Goal: Task Accomplishment & Management: Manage account settings

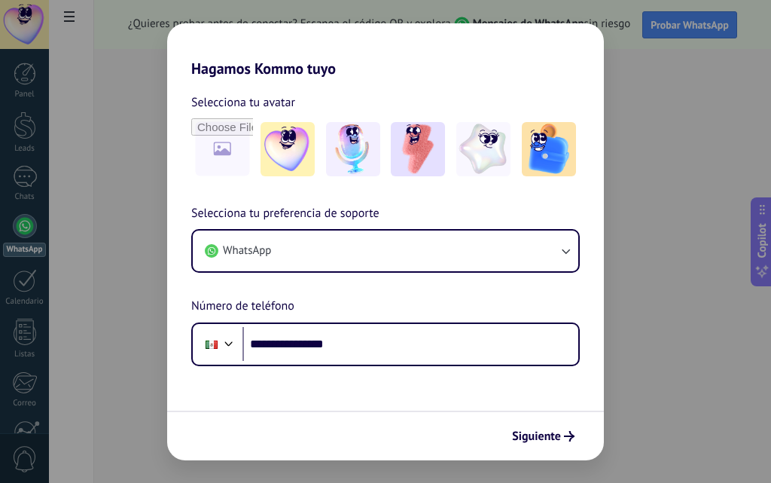
type input "**********"
drag, startPoint x: 575, startPoint y: 421, endPoint x: 568, endPoint y: 430, distance: 11.8
click at [574, 421] on div "Siguiente" at bounding box center [385, 435] width 437 height 50
click at [568, 431] on icon "submit" at bounding box center [569, 436] width 11 height 11
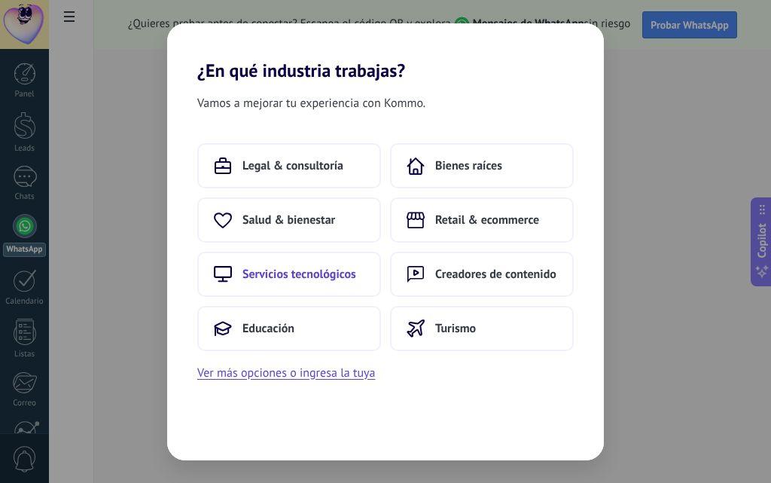
click at [363, 285] on button "Servicios tecnológicos" at bounding box center [289, 273] width 184 height 45
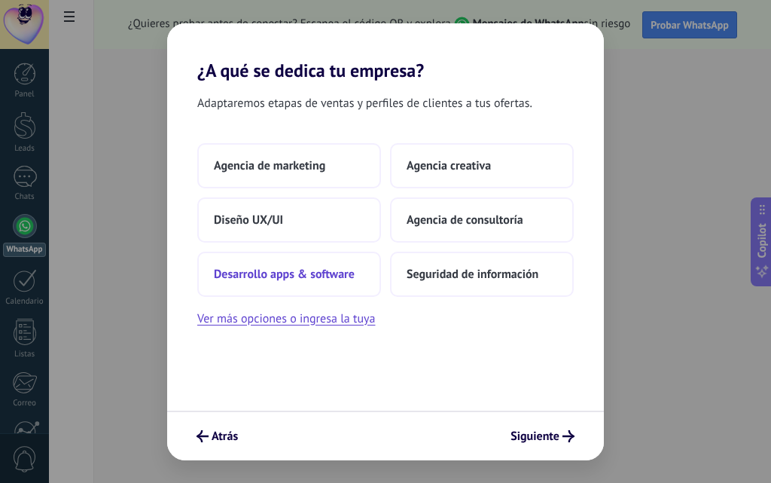
click at [336, 285] on button "Desarrollo apps & software" at bounding box center [289, 273] width 184 height 45
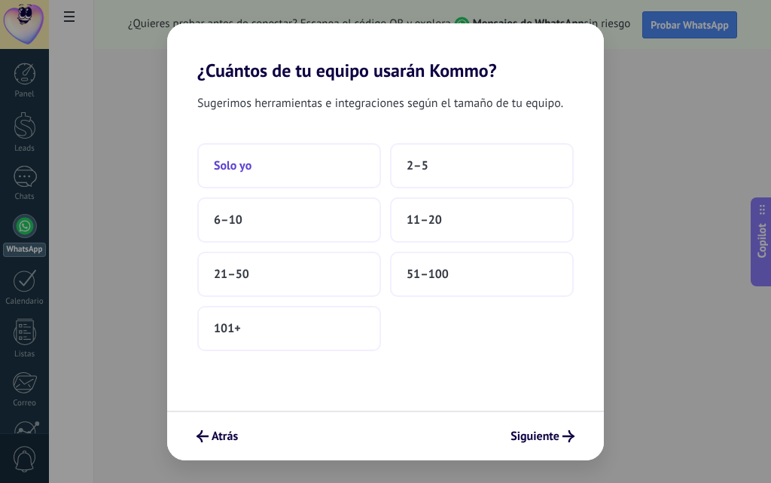
click at [261, 175] on button "Solo yo" at bounding box center [289, 165] width 184 height 45
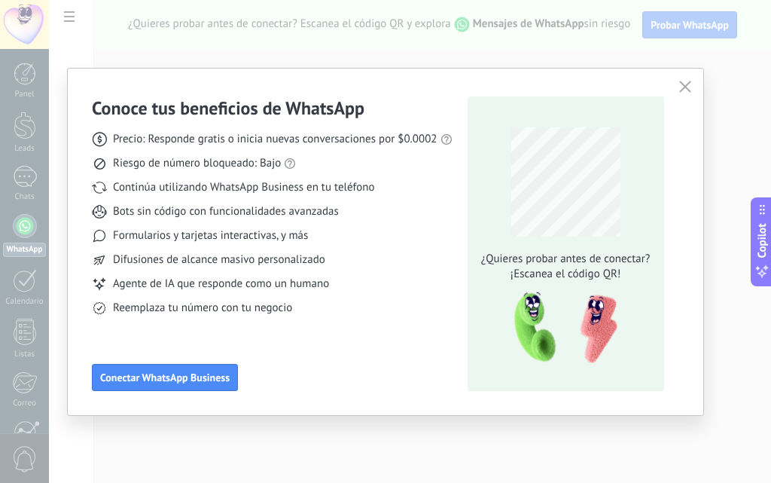
click at [689, 98] on div "Conoce tus beneficios de WhatsApp Precio: Responde gratis o inicia nuevas conve…" at bounding box center [385, 242] width 635 height 346
click at [687, 92] on icon "button" at bounding box center [685, 87] width 12 height 12
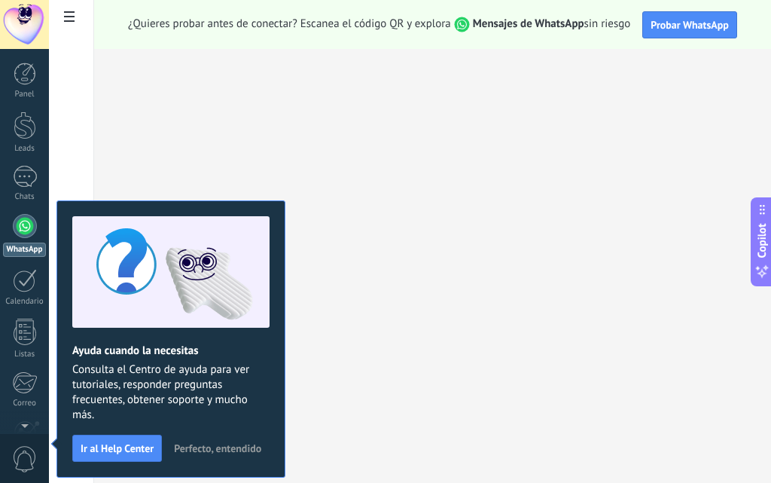
click at [194, 448] on span "Perfecto, entendido" at bounding box center [217, 448] width 87 height 11
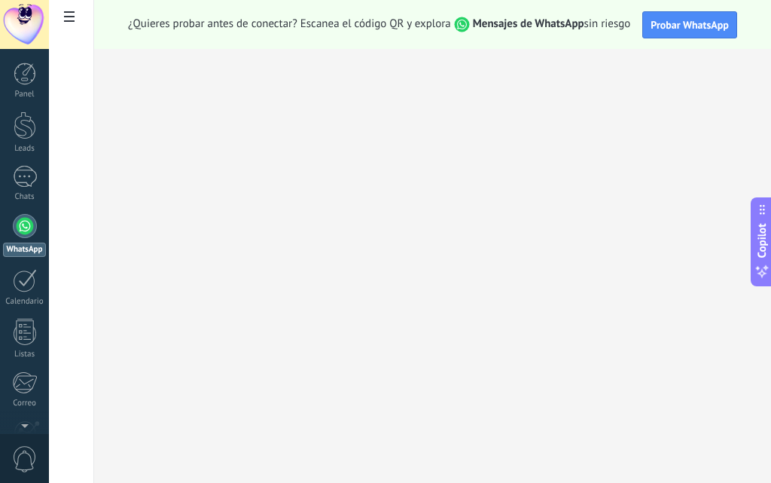
click at [14, 226] on div at bounding box center [25, 226] width 24 height 24
click at [28, 145] on div "Leads" at bounding box center [25, 149] width 44 height 10
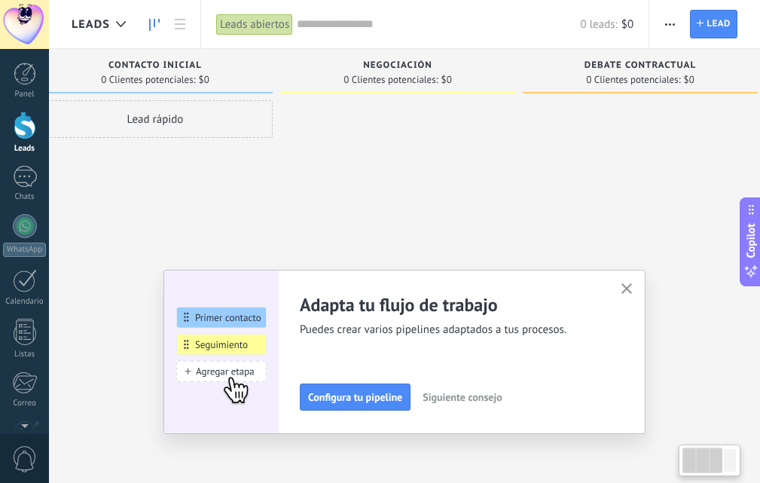
drag, startPoint x: 535, startPoint y: 200, endPoint x: 488, endPoint y: 215, distance: 49.0
click at [497, 212] on div at bounding box center [397, 243] width 235 height 286
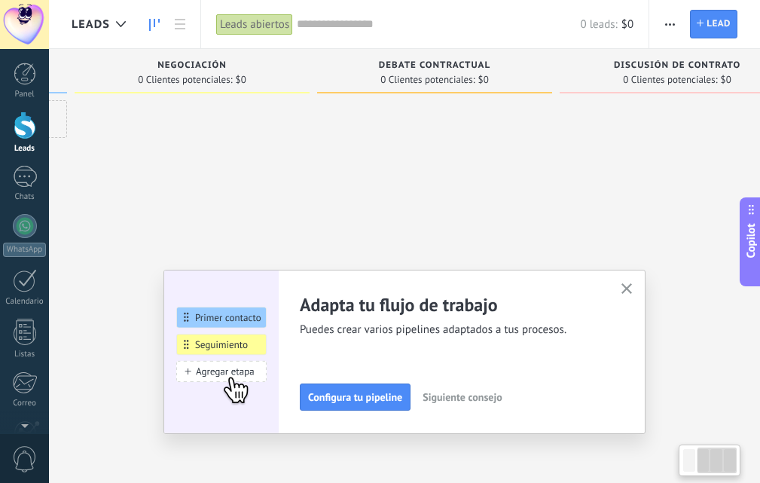
scroll to position [0, 297]
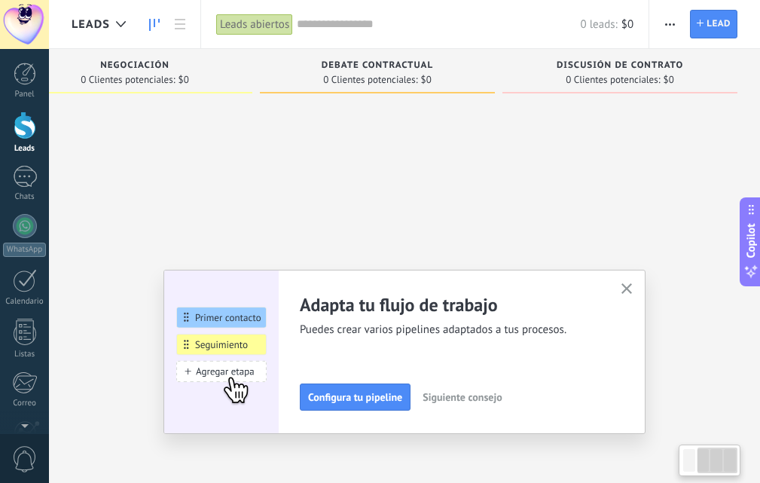
drag, startPoint x: 488, startPoint y: 215, endPoint x: 141, endPoint y: 246, distance: 348.5
click at [143, 245] on div at bounding box center [134, 243] width 235 height 286
click at [627, 287] on icon "button" at bounding box center [626, 288] width 11 height 11
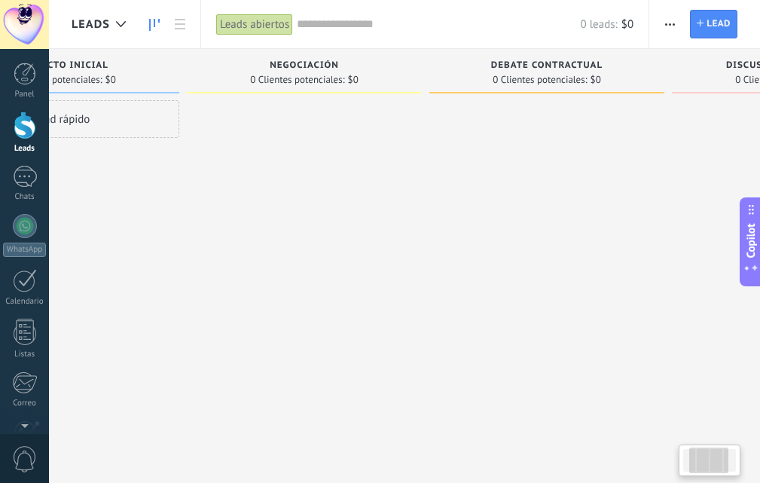
drag, startPoint x: 580, startPoint y: 343, endPoint x: 611, endPoint y: 337, distance: 32.2
click at [611, 341] on div at bounding box center [546, 243] width 235 height 286
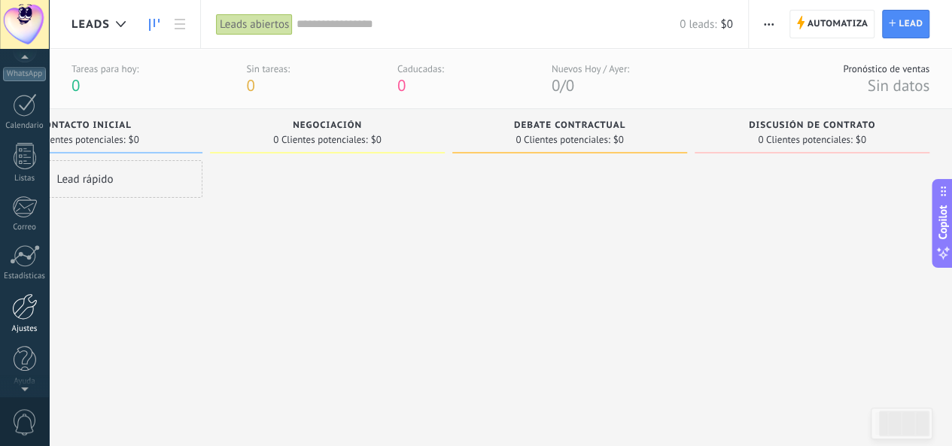
scroll to position [178, 0]
click at [30, 323] on div "Ajustes" at bounding box center [25, 326] width 44 height 10
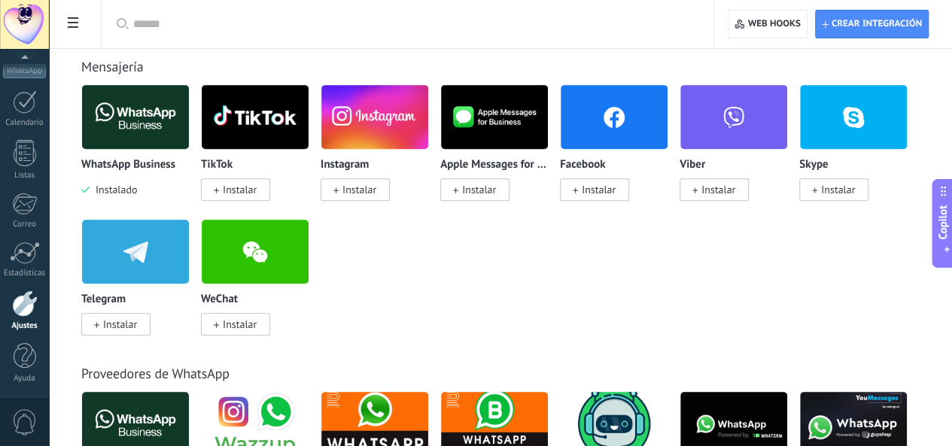
scroll to position [678, 0]
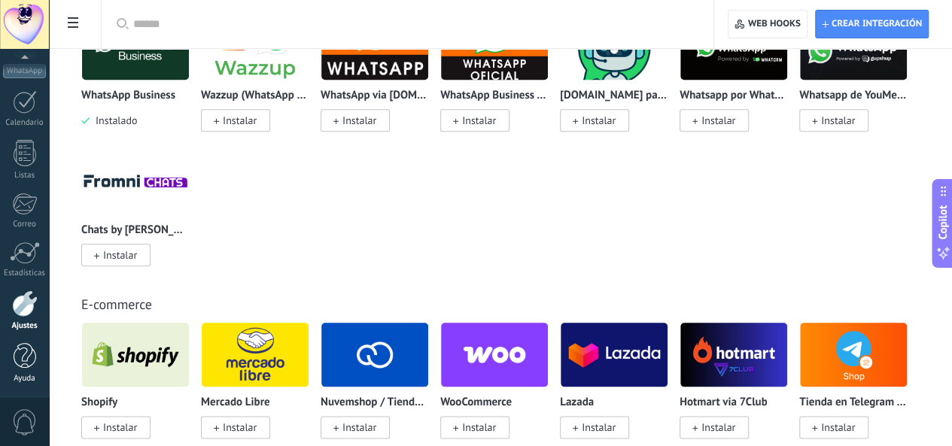
click at [38, 377] on div "Ayuda" at bounding box center [25, 379] width 44 height 10
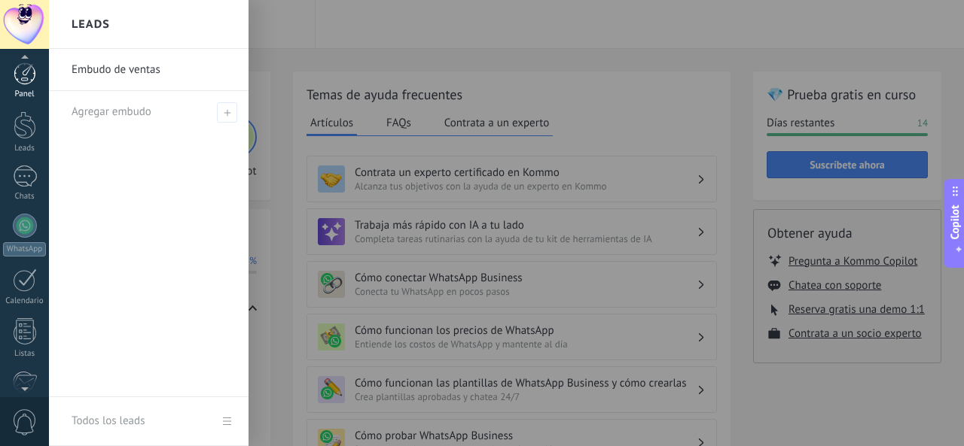
click at [31, 88] on link "Panel" at bounding box center [24, 80] width 49 height 37
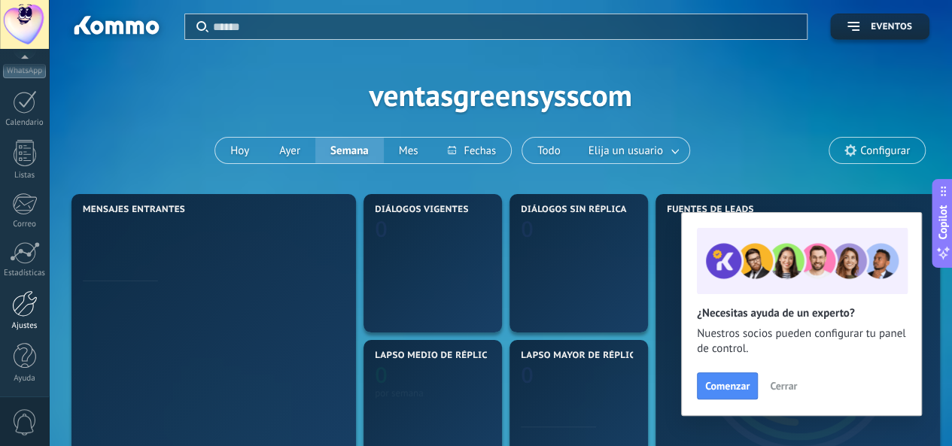
scroll to position [151, 0]
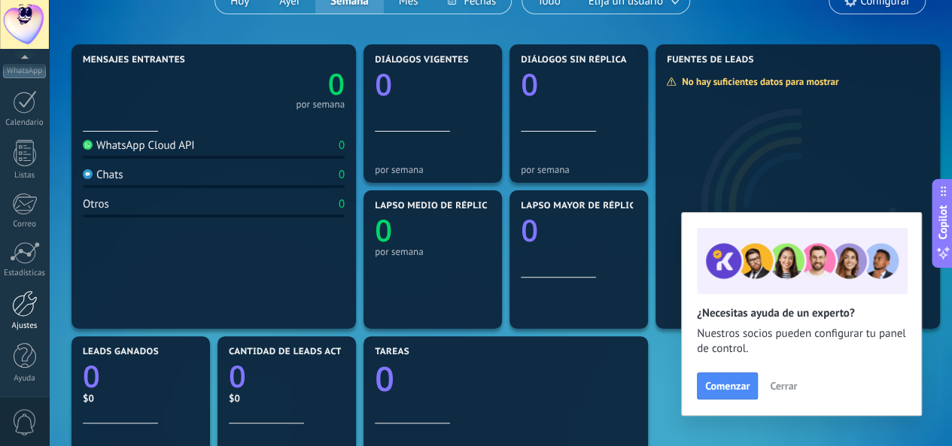
click at [31, 311] on div at bounding box center [25, 304] width 26 height 26
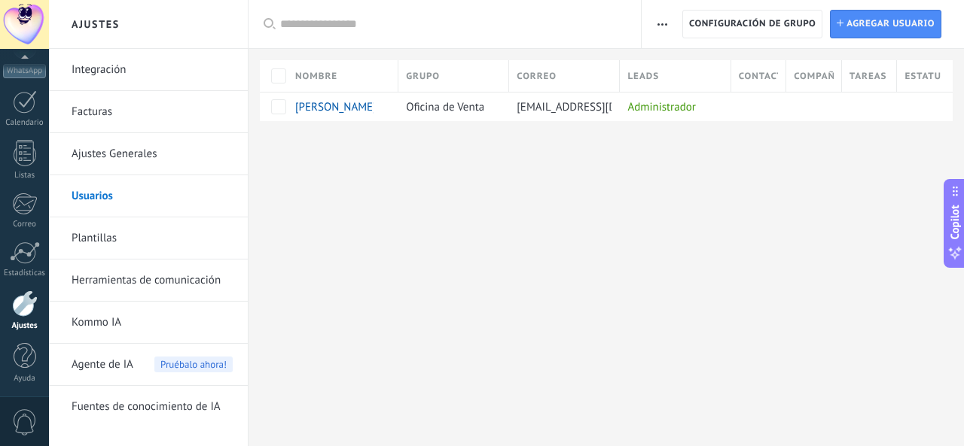
click at [352, 178] on div "Ajustes Integración Facturas Ajustes Generales Usuarios Plantillas Herramientas…" at bounding box center [506, 223] width 915 height 446
click at [770, 28] on span "Agregar usuario" at bounding box center [890, 24] width 88 height 27
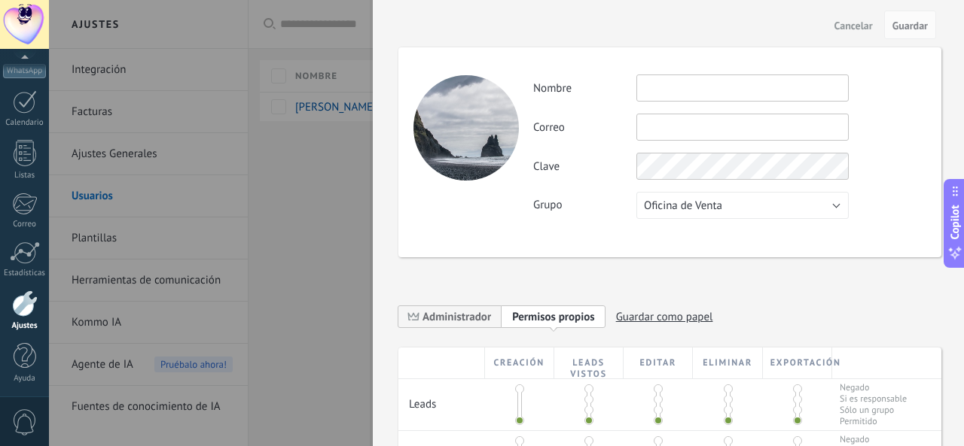
click at [712, 100] on input "text" at bounding box center [742, 88] width 212 height 27
type input "*******"
type input "*"
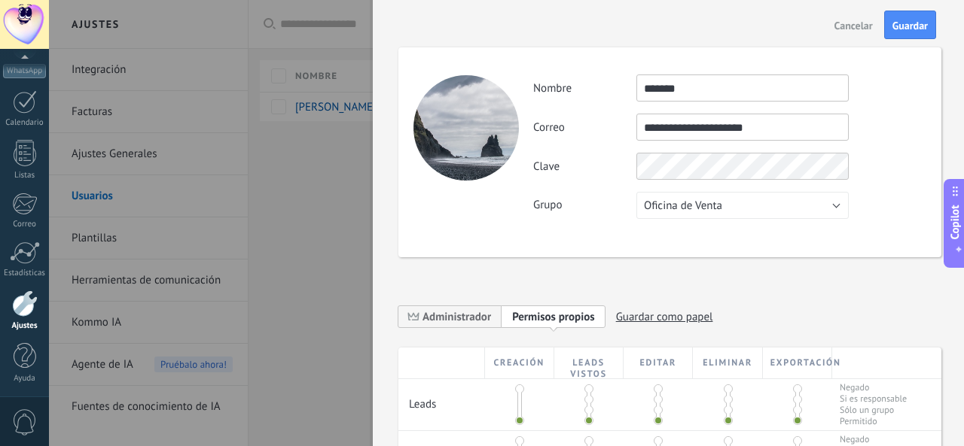
type input "**********"
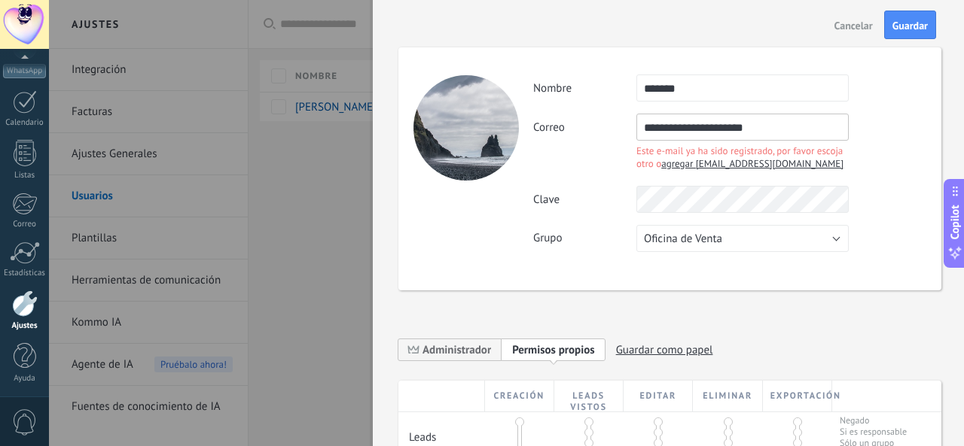
click at [708, 162] on span "agregar [EMAIL_ADDRESS][DOMAIN_NAME]" at bounding box center [752, 163] width 182 height 13
type input "**********"
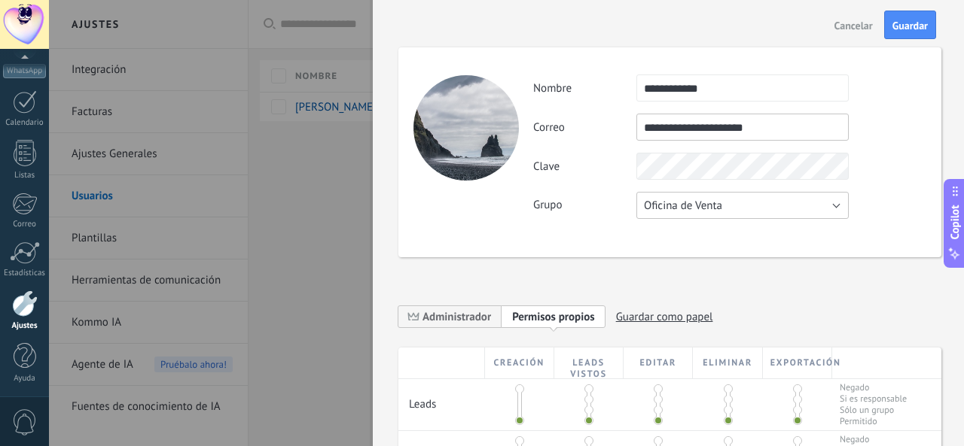
click at [751, 197] on button "Oficina de Venta" at bounding box center [742, 205] width 212 height 27
click at [550, 206] on label "Grupo" at bounding box center [584, 205] width 103 height 14
click at [769, 131] on input "**********" at bounding box center [742, 127] width 212 height 27
click at [668, 130] on input "**********" at bounding box center [742, 127] width 212 height 27
type input "**********"
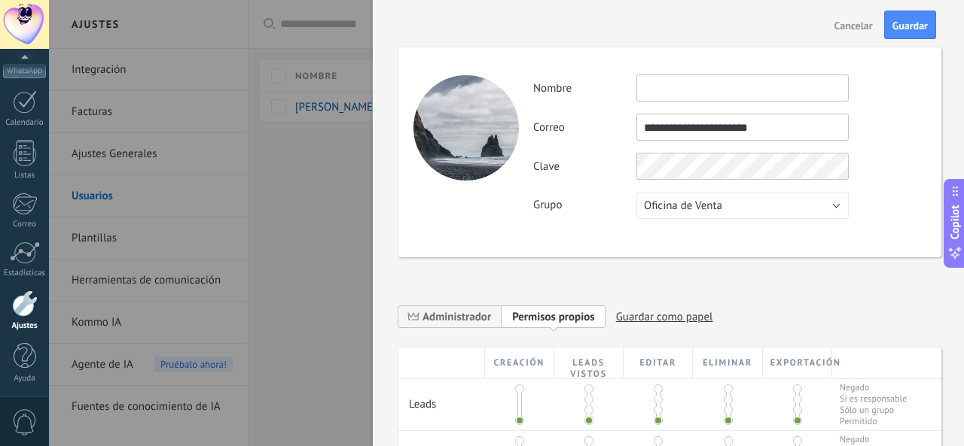
click at [639, 91] on input "text" at bounding box center [742, 88] width 212 height 27
type input "*"
click at [633, 166] on div "Clave" at bounding box center [729, 166] width 392 height 27
click at [677, 127] on input "**********" at bounding box center [742, 127] width 212 height 27
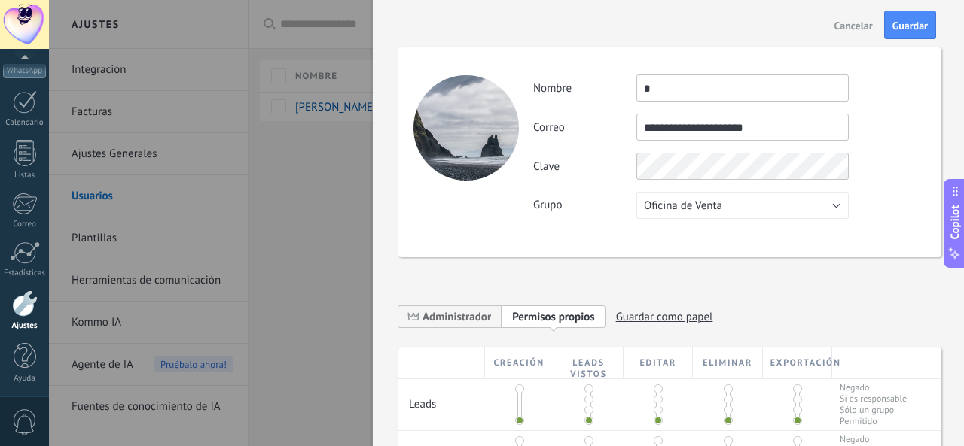
type input "**********"
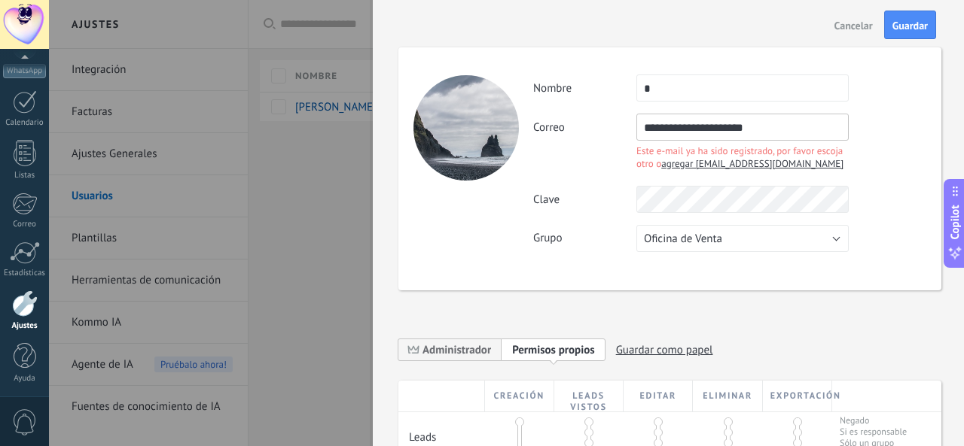
click at [727, 156] on div "Este e-mail ya ha sido registrado, por favor escoja otro o agregar [EMAIL_ADDRE…" at bounding box center [742, 158] width 212 height 26
click at [724, 162] on span "agregar [EMAIL_ADDRESS][DOMAIN_NAME]" at bounding box center [752, 163] width 182 height 13
type input "**********"
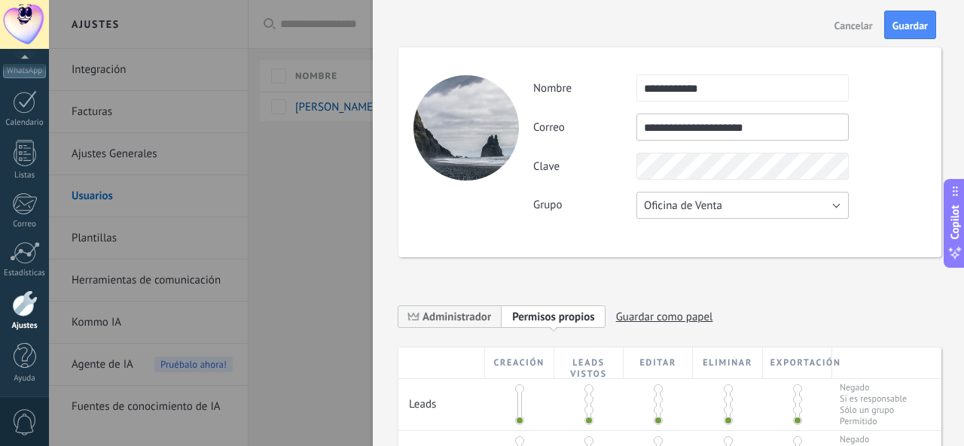
click at [732, 209] on button "Oficina de Venta" at bounding box center [742, 205] width 212 height 27
click at [770, 24] on span "Cancelar" at bounding box center [853, 25] width 38 height 11
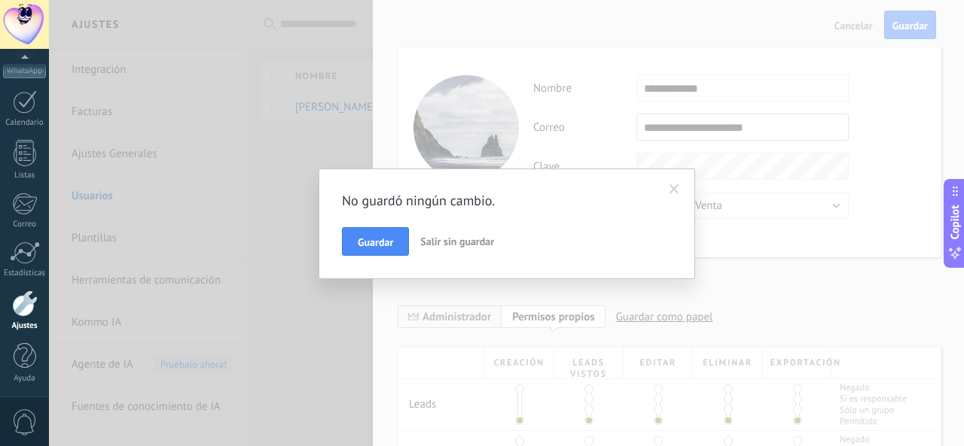
click at [428, 233] on button "Salir sin guardar" at bounding box center [457, 241] width 86 height 29
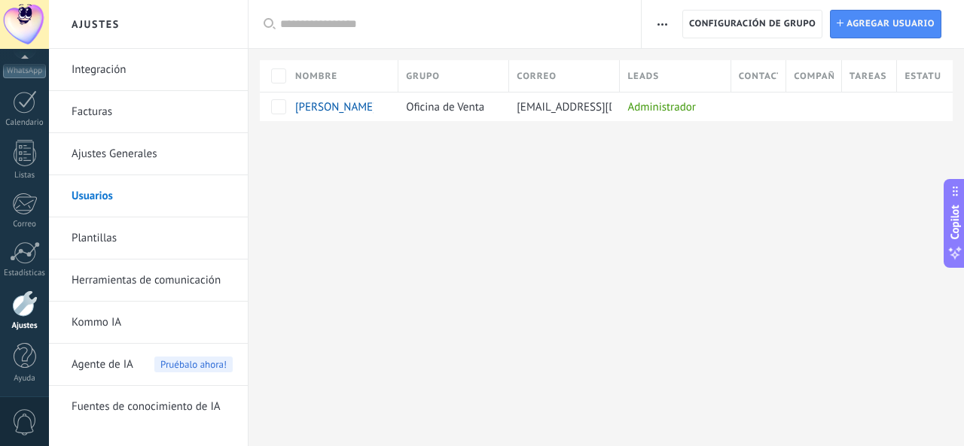
click at [449, 260] on div "Ajustes Integración Facturas Ajustes Generales Usuarios Plantillas Herramientas…" at bounding box center [506, 223] width 915 height 446
click at [770, 38] on link "Instalar Agregar usuario" at bounding box center [885, 24] width 111 height 29
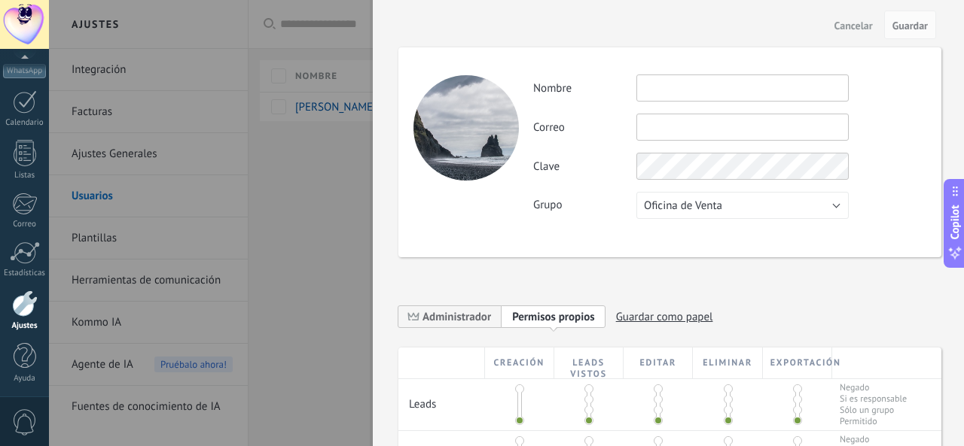
click at [728, 88] on input "text" at bounding box center [742, 88] width 212 height 27
type input "*******"
type input "*"
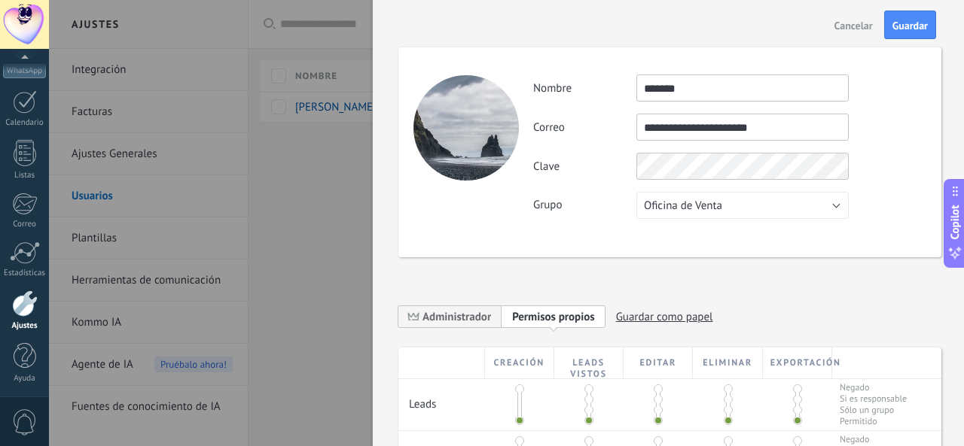
type input "**********"
click at [613, 199] on label "Grupo" at bounding box center [584, 205] width 103 height 14
click at [770, 13] on button "Guardar" at bounding box center [910, 25] width 52 height 29
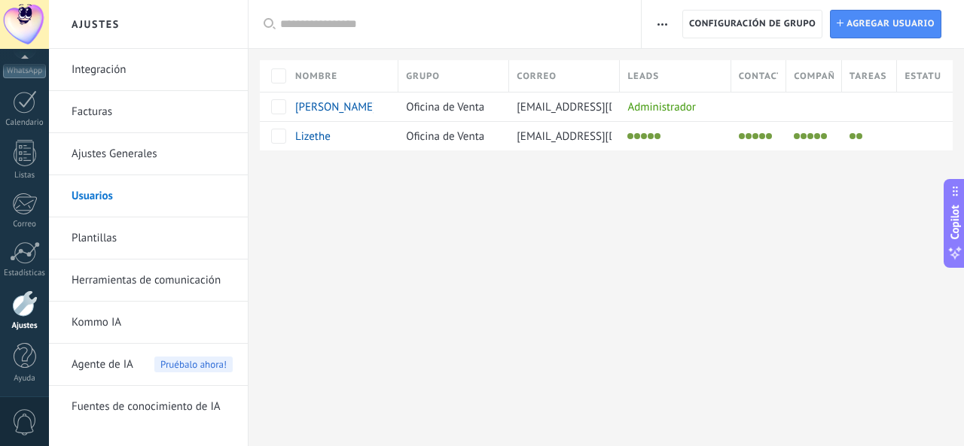
click at [700, 217] on div "Ajustes Integración Facturas Ajustes Generales Usuarios Plantillas Herramientas…" at bounding box center [506, 223] width 915 height 446
type input "*"
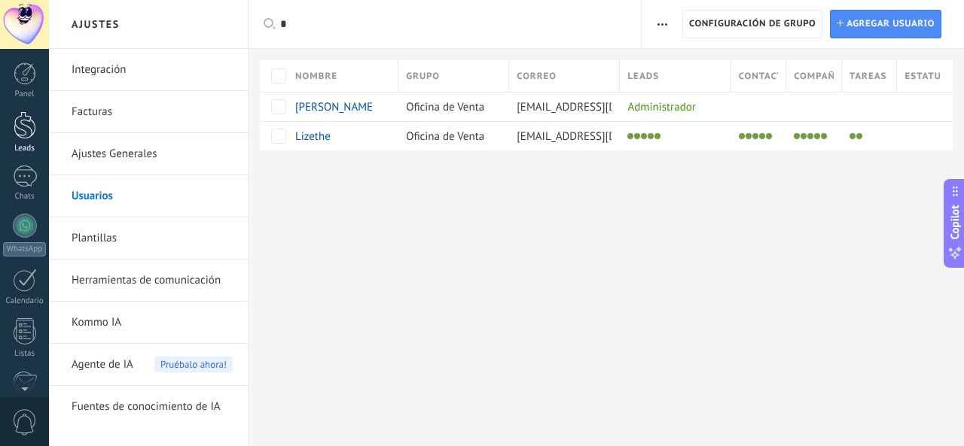
scroll to position [178, 0]
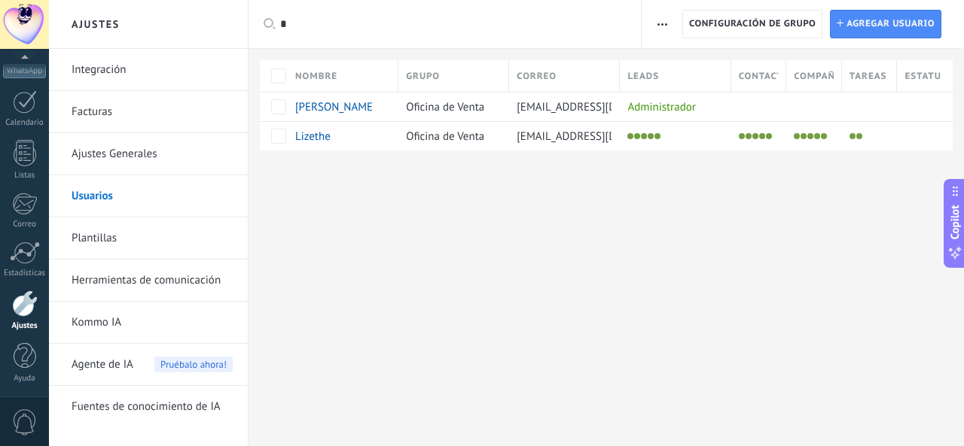
click at [350, 240] on div "Ajustes Integración Facturas Ajustes Generales Usuarios Plantillas Herramientas…" at bounding box center [506, 223] width 915 height 446
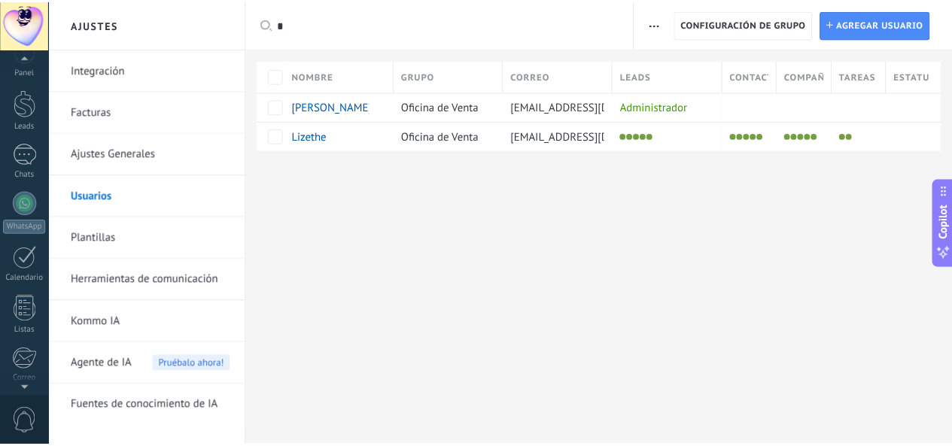
scroll to position [0, 0]
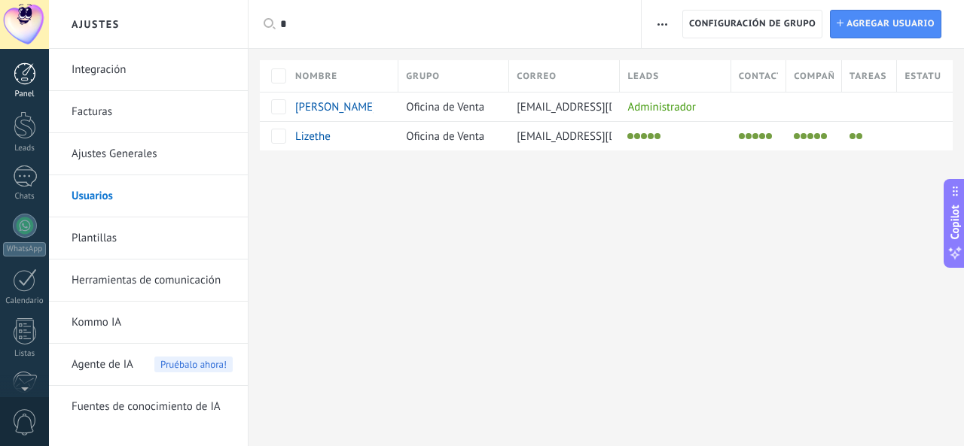
click at [27, 74] on div at bounding box center [25, 73] width 23 height 23
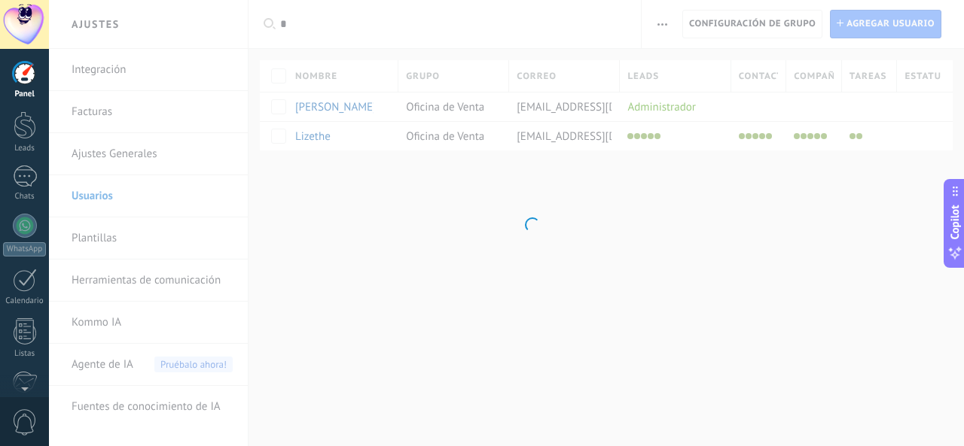
click at [27, 75] on div at bounding box center [25, 73] width 23 height 23
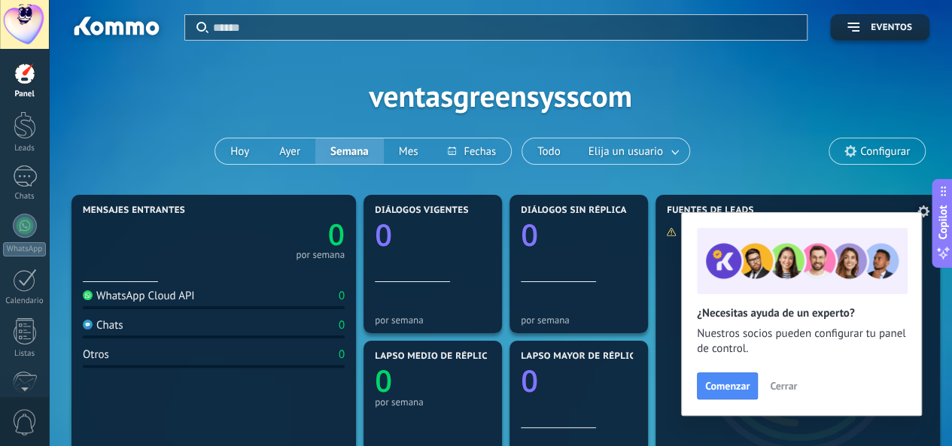
click at [770, 398] on button "Cerrar" at bounding box center [783, 386] width 41 height 23
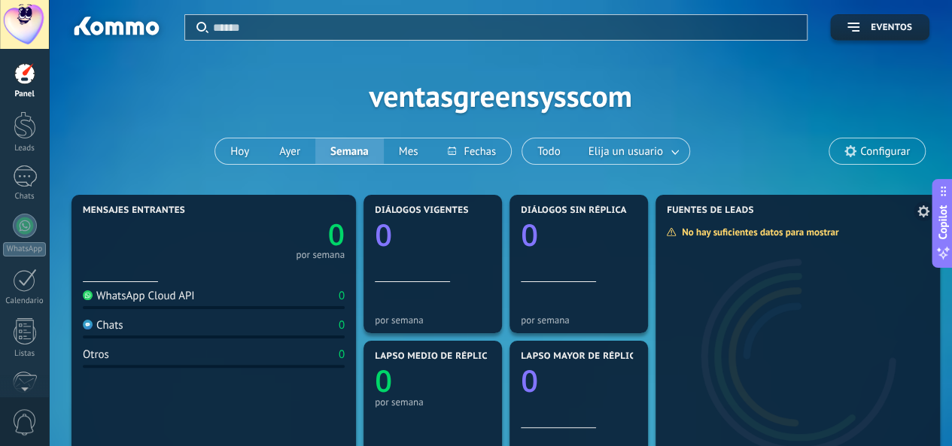
click at [770, 391] on div at bounding box center [798, 349] width 285 height 262
